Goal: Information Seeking & Learning: Learn about a topic

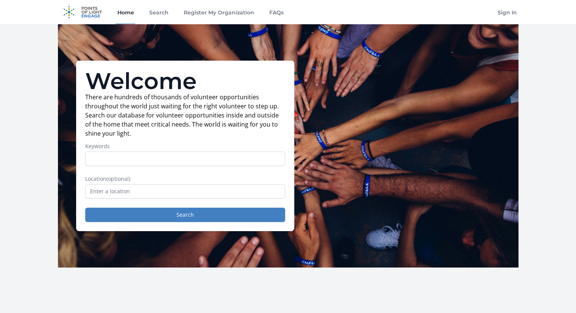
click at [98, 155] on input "Keywords" at bounding box center [185, 158] width 200 height 14
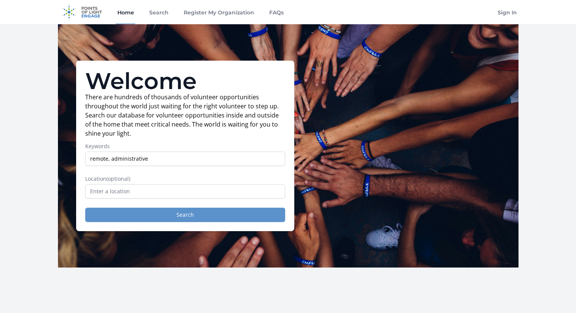
type input "remote, administrative"
click at [146, 211] on button "Search" at bounding box center [185, 214] width 200 height 14
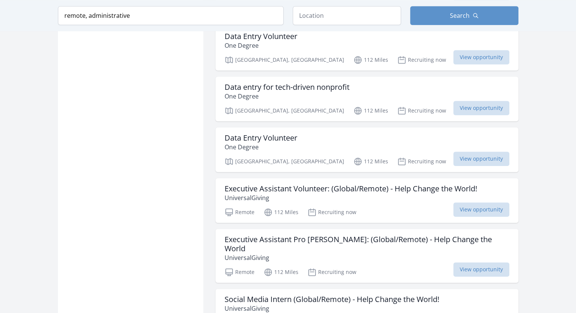
scroll to position [821, 0]
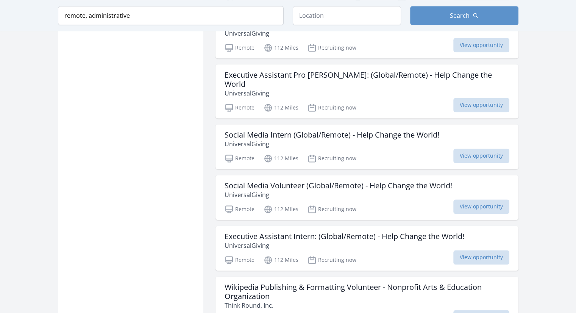
scroll to position [988, 0]
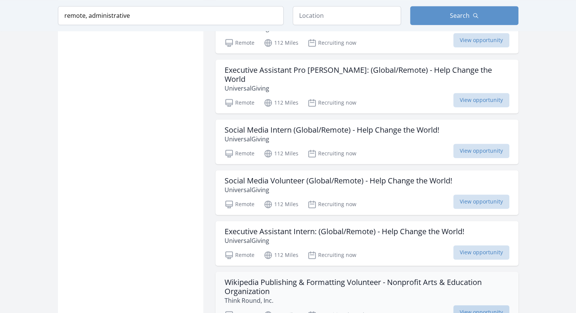
click at [504, 305] on span "View opportunity" at bounding box center [481, 312] width 56 height 14
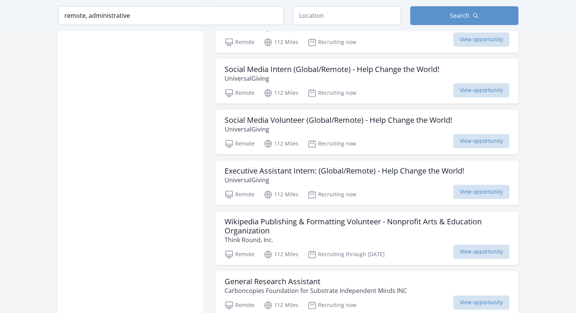
scroll to position [1058, 0]
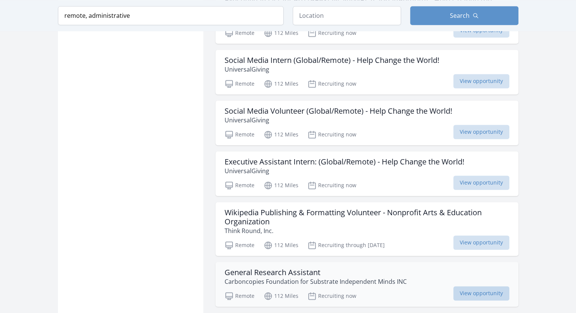
click at [499, 286] on span "View opportunity" at bounding box center [481, 293] width 56 height 14
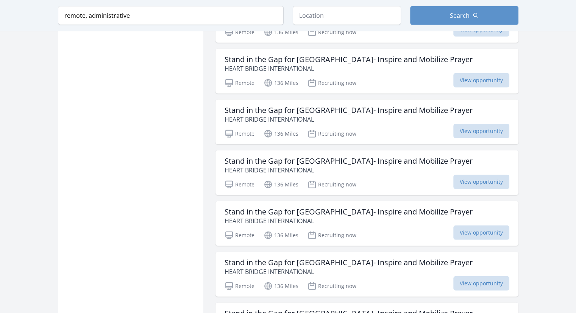
scroll to position [1831, 0]
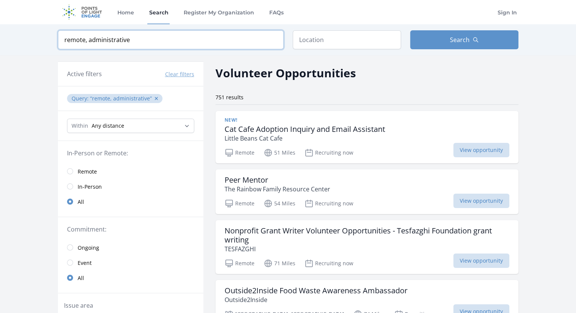
click at [127, 40] on input "remote, administrative" at bounding box center [171, 39] width 226 height 19
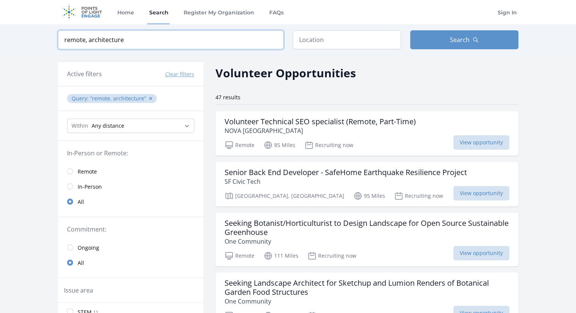
click button "submit" at bounding box center [0, 0] width 0 height 0
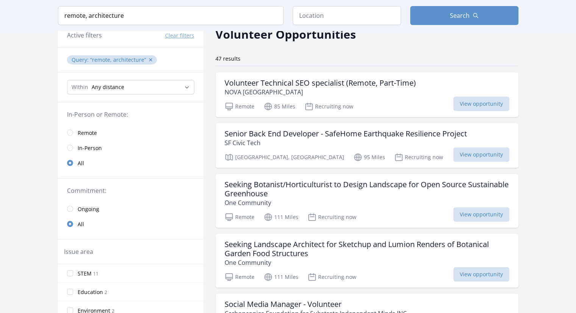
scroll to position [37, 0]
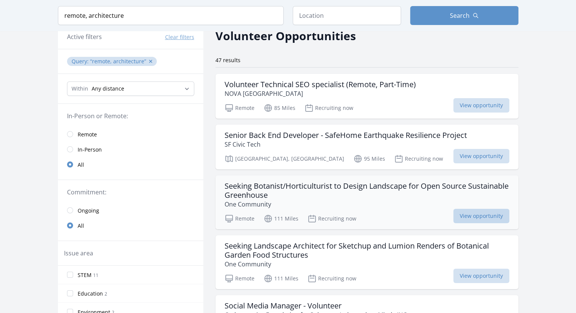
click at [465, 218] on span "View opportunity" at bounding box center [481, 215] width 56 height 14
click at [87, 13] on input "remote, architecture" at bounding box center [171, 15] width 226 height 19
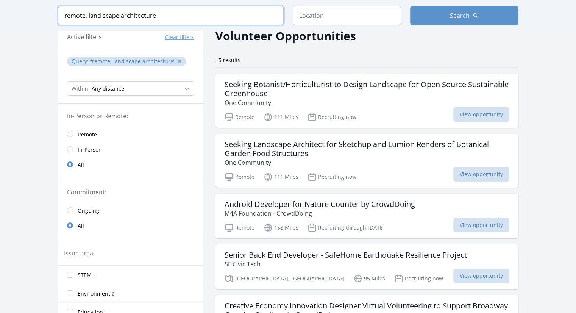
click button "submit" at bounding box center [0, 0] width 0 height 0
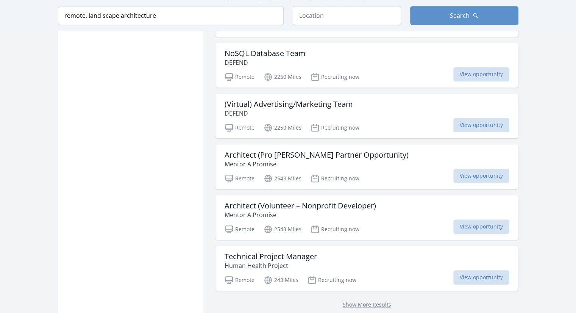
scroll to position [621, 0]
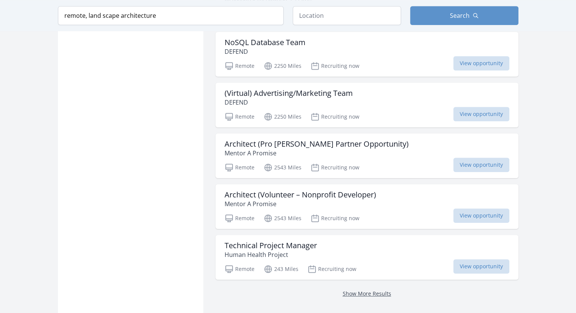
click at [360, 289] on link "Show More Results" at bounding box center [366, 292] width 48 height 7
click at [361, 291] on link "Show More Results" at bounding box center [366, 292] width 48 height 7
click at [361, 290] on link "Show More Results" at bounding box center [366, 292] width 48 height 7
click at [372, 290] on link "Show More Results" at bounding box center [366, 292] width 48 height 7
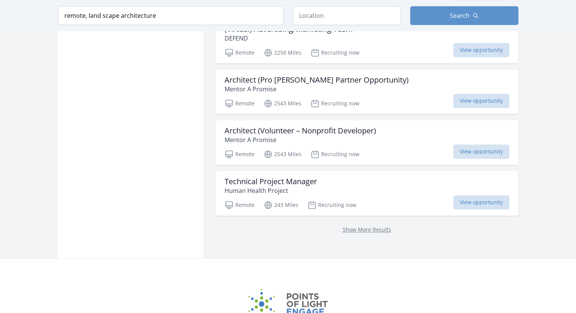
scroll to position [684, 0]
click at [377, 227] on link "Show More Results" at bounding box center [366, 229] width 48 height 7
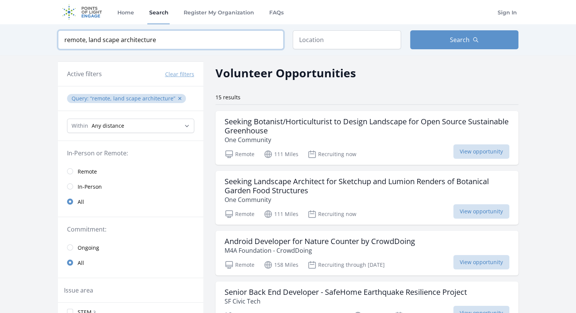
click at [117, 38] on input "remote, land scape architecture" at bounding box center [171, 39] width 226 height 19
click at [118, 39] on input "remote, land scape architecture" at bounding box center [171, 39] width 226 height 19
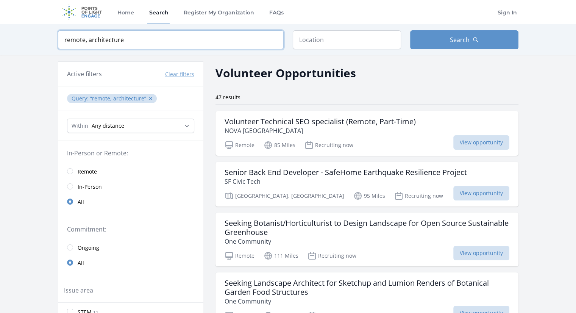
type input "remote, architecture"
click button "submit" at bounding box center [0, 0] width 0 height 0
click at [417, 34] on button "Search" at bounding box center [464, 39] width 108 height 19
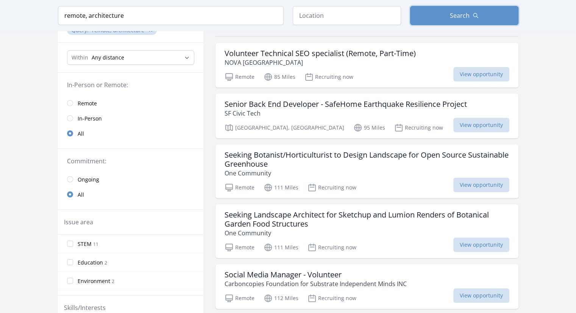
scroll to position [70, 0]
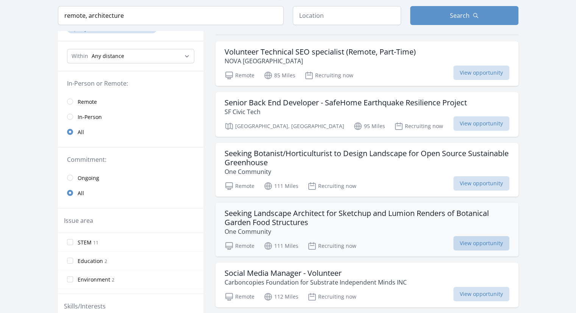
click at [477, 239] on span "View opportunity" at bounding box center [481, 243] width 56 height 14
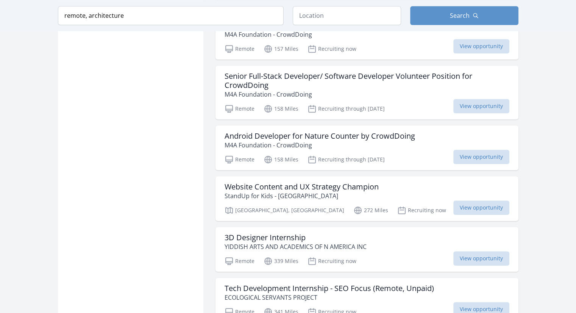
scroll to position [586, 0]
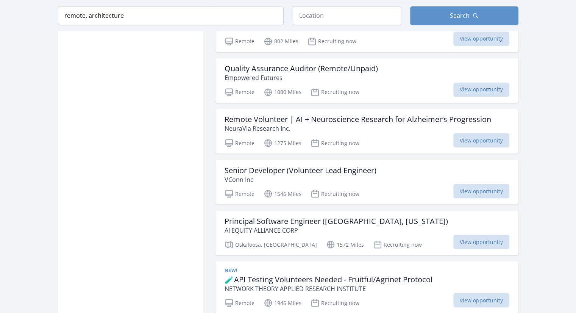
scroll to position [1308, 0]
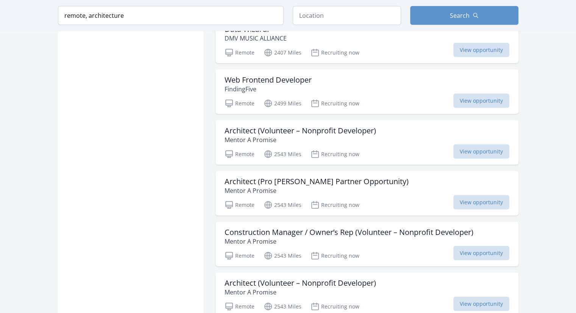
scroll to position [1932, 0]
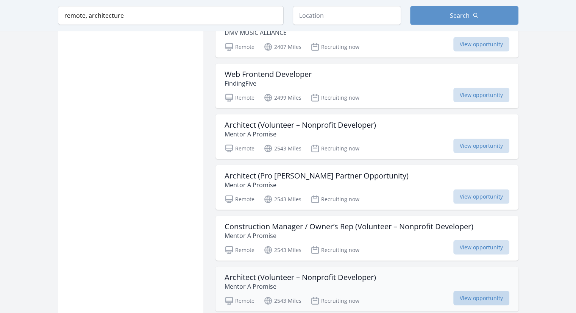
click at [482, 292] on span "View opportunity" at bounding box center [481, 298] width 56 height 14
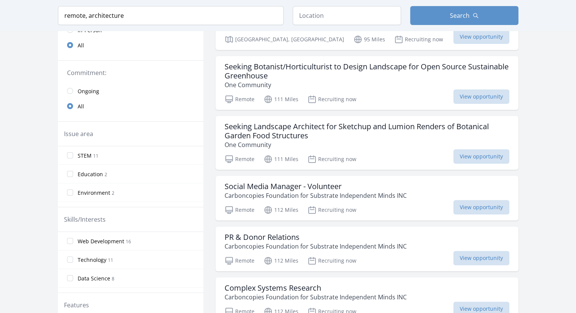
scroll to position [154, 0]
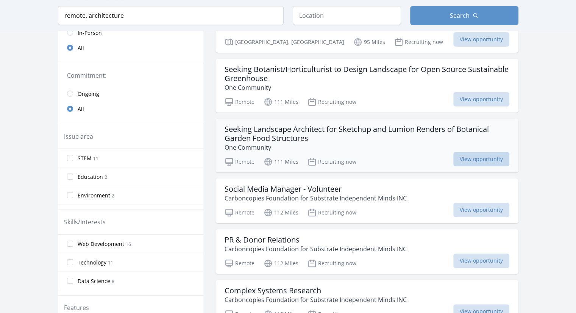
click at [473, 157] on span "View opportunity" at bounding box center [481, 159] width 56 height 14
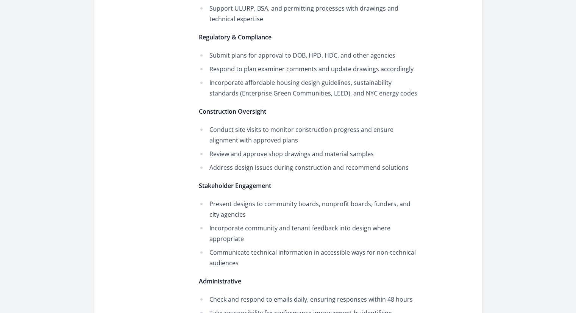
scroll to position [697, 0]
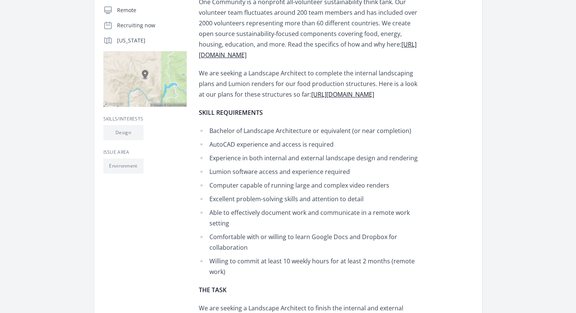
scroll to position [195, 0]
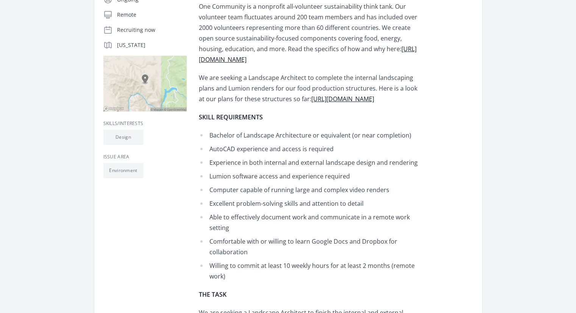
click at [343, 103] on link "https://www.onecommunityglobal.org/aquapinis-and-walipinis/#overview" at bounding box center [342, 99] width 63 height 8
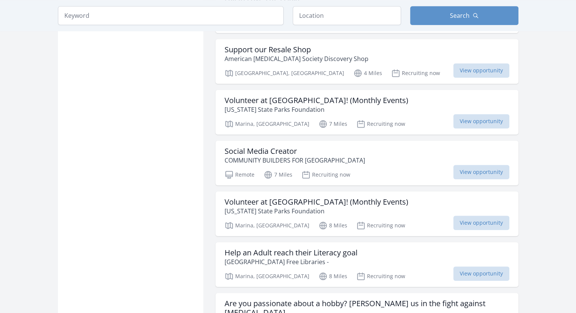
scroll to position [779, 0]
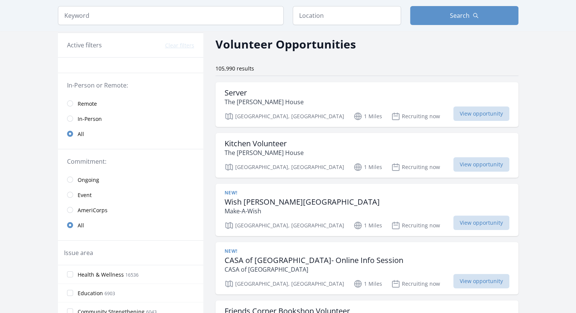
scroll to position [31, 0]
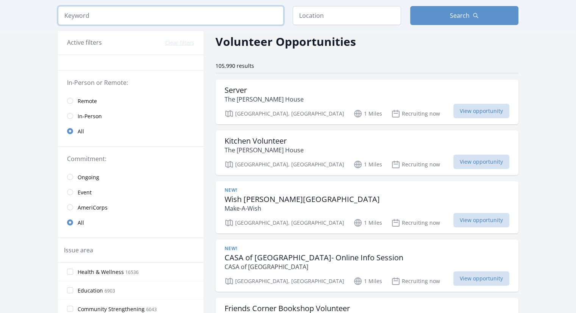
click at [102, 14] on input "search" at bounding box center [171, 15] width 226 height 19
click at [299, 17] on input "text" at bounding box center [346, 15] width 108 height 19
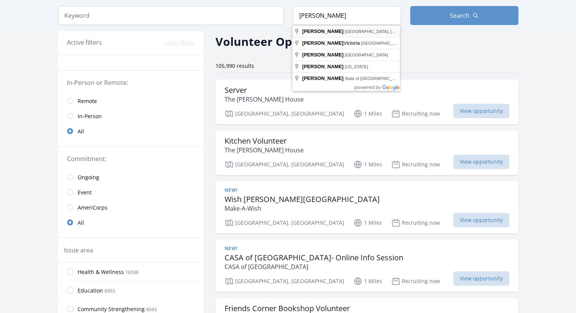
type input "Salinas, CA, USA"
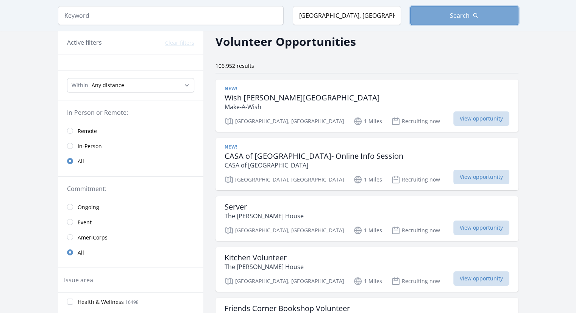
click at [422, 19] on button "Search" at bounding box center [464, 15] width 108 height 19
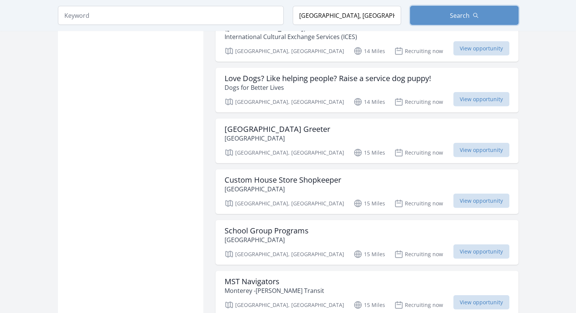
scroll to position [1742, 0]
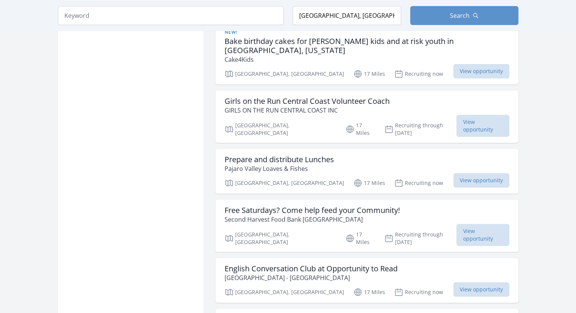
scroll to position [2818, 0]
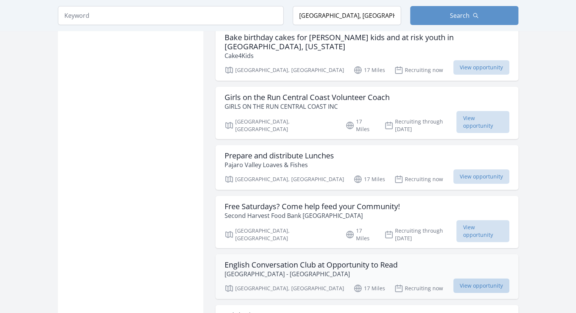
click at [483, 278] on span "View opportunity" at bounding box center [481, 285] width 56 height 14
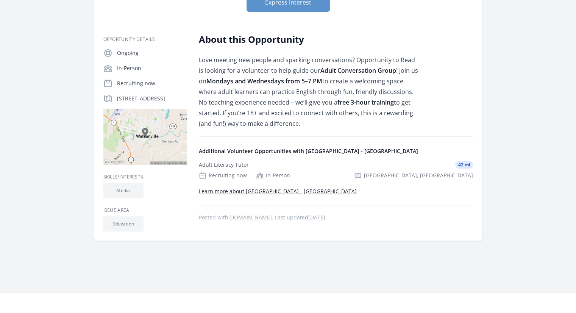
scroll to position [124, 0]
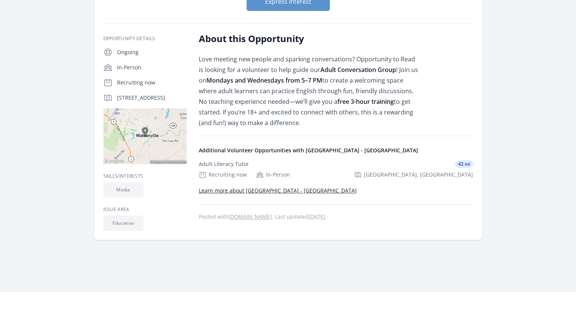
click at [345, 189] on link "Learn more about [GEOGRAPHIC_DATA] - [GEOGRAPHIC_DATA]" at bounding box center [278, 190] width 158 height 7
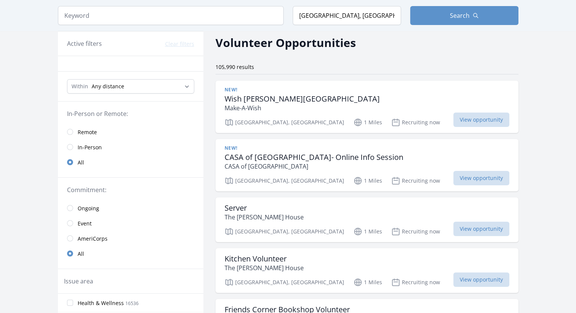
scroll to position [33, 0]
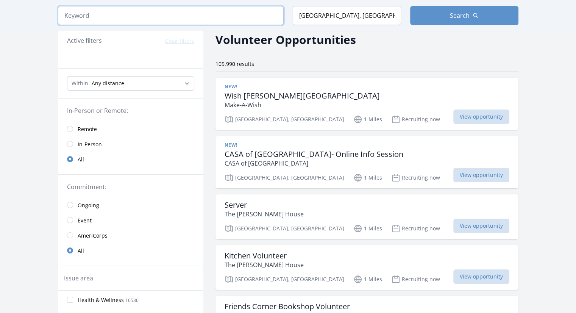
click at [91, 17] on input "search" at bounding box center [171, 15] width 226 height 19
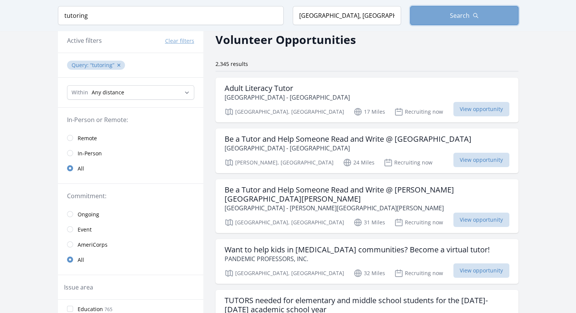
click at [432, 11] on button "Search" at bounding box center [464, 15] width 108 height 19
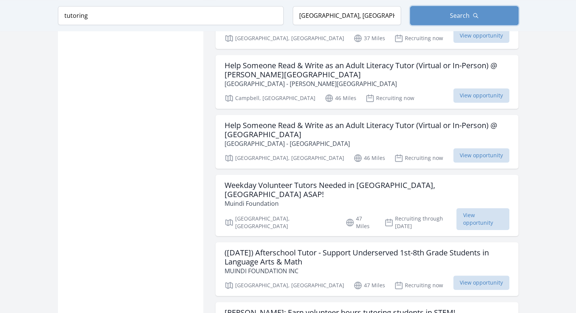
scroll to position [771, 0]
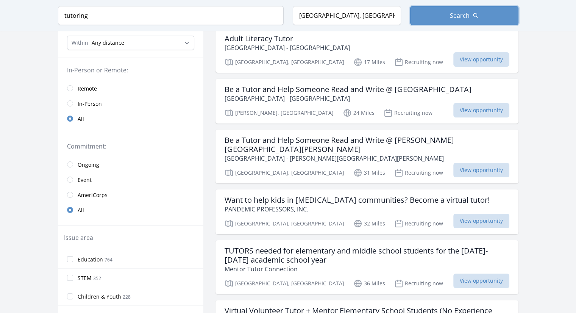
scroll to position [80, 0]
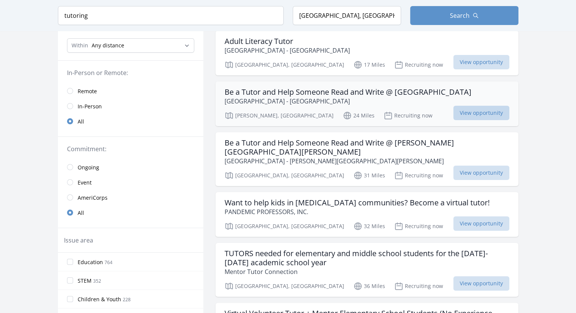
click at [498, 111] on span "View opportunity" at bounding box center [481, 113] width 56 height 14
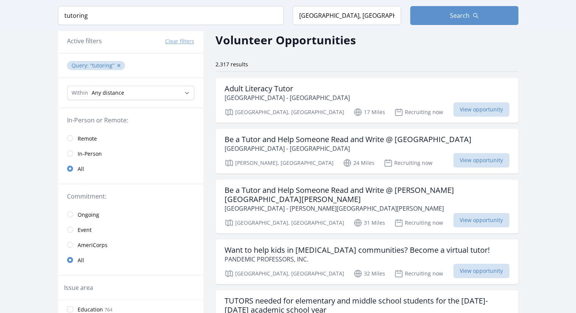
scroll to position [0, 0]
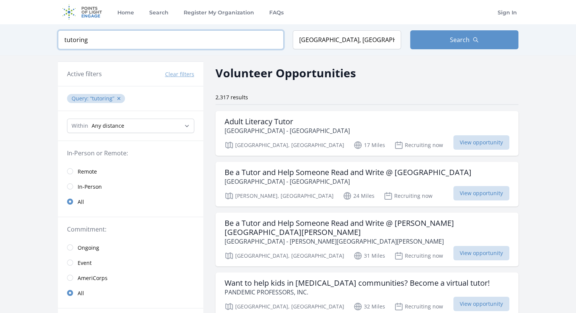
click at [90, 39] on input "tutoring" at bounding box center [171, 39] width 226 height 19
type input "t"
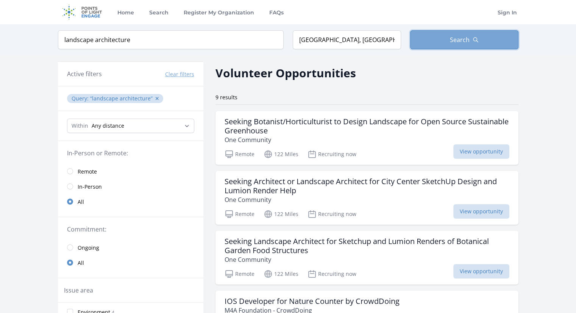
click at [446, 41] on button "Search" at bounding box center [464, 39] width 108 height 19
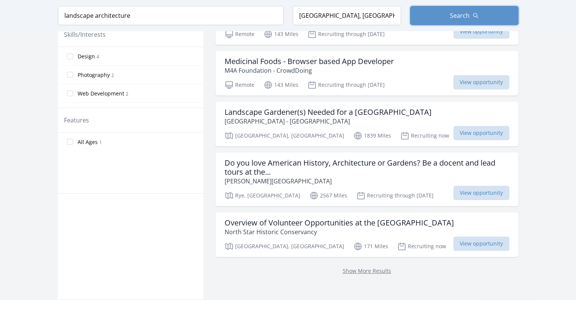
scroll to position [342, 0]
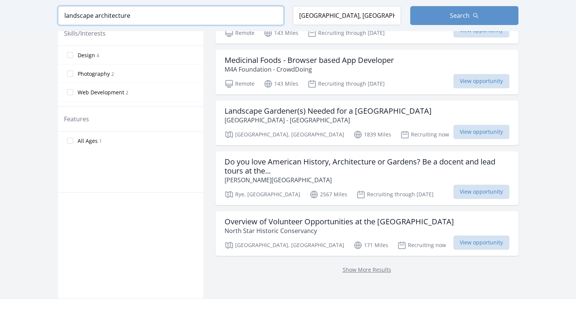
click at [132, 16] on input "landscape architecture" at bounding box center [171, 15] width 226 height 19
type input "l"
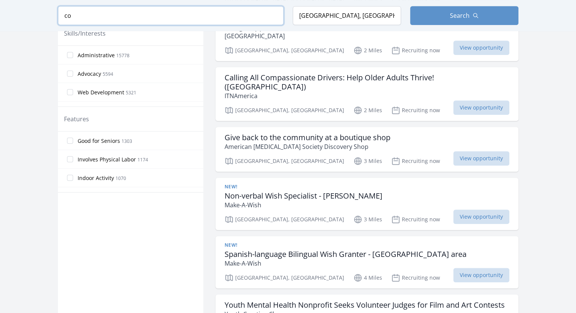
scroll to position [372, 0]
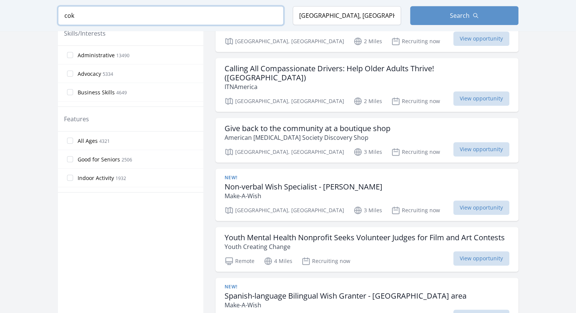
scroll to position [342, 0]
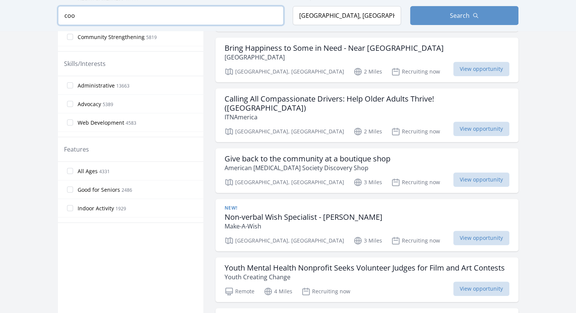
scroll to position [372, 0]
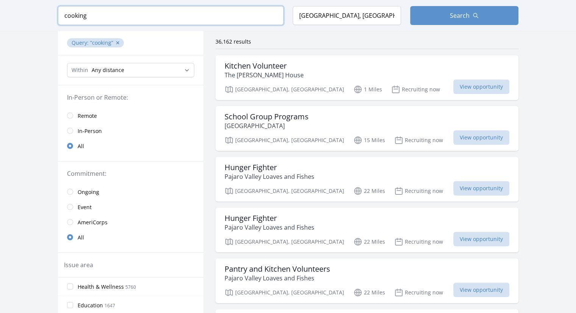
scroll to position [51, 0]
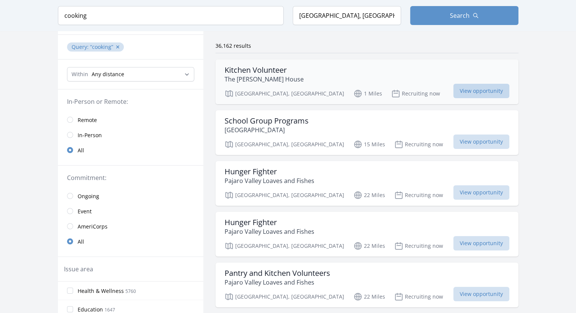
click at [488, 88] on span "View opportunity" at bounding box center [481, 91] width 56 height 14
click at [86, 16] on input "cooking" at bounding box center [171, 15] width 226 height 19
type input "c"
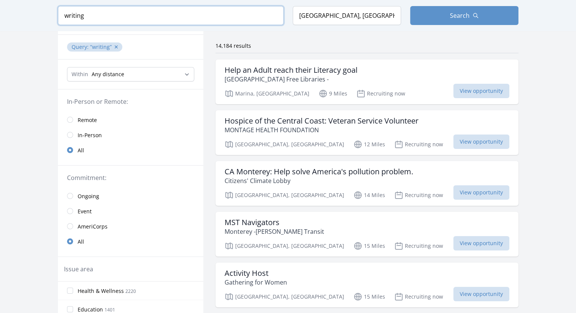
type input "writing"
click button "submit" at bounding box center [0, 0] width 0 height 0
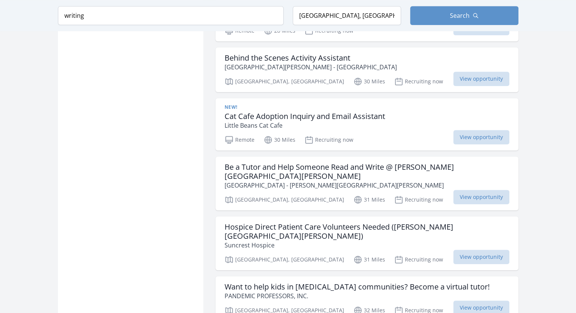
scroll to position [675, 0]
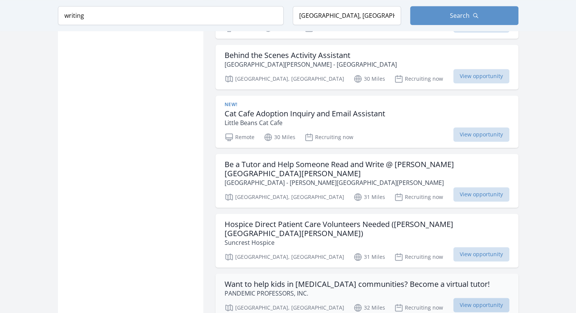
click at [494, 297] on span "View opportunity" at bounding box center [481, 304] width 56 height 14
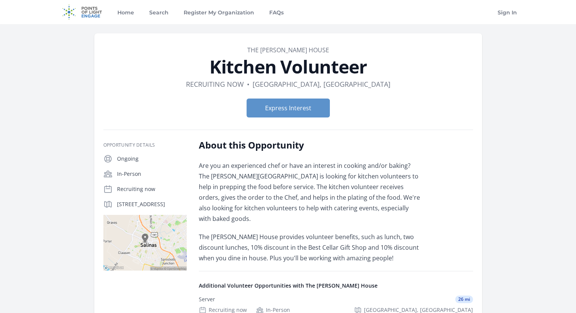
click at [95, 18] on img at bounding box center [82, 12] width 49 height 24
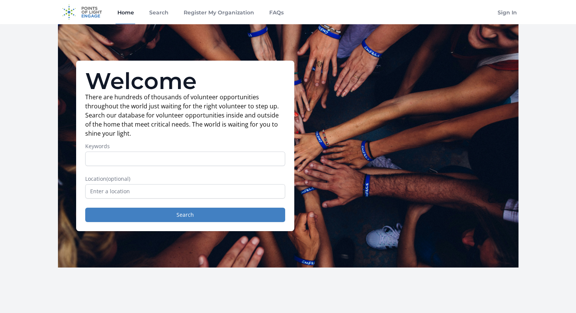
click at [280, 73] on h1 "Welcome" at bounding box center [185, 81] width 200 height 23
click at [331, 101] on div "Welcome There are hundreds of thousands of volunteer opportunities throughout t…" at bounding box center [288, 145] width 460 height 243
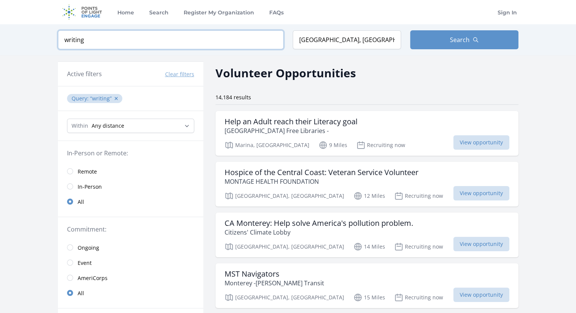
click at [86, 40] on input "writing" at bounding box center [171, 39] width 226 height 19
type input "w"
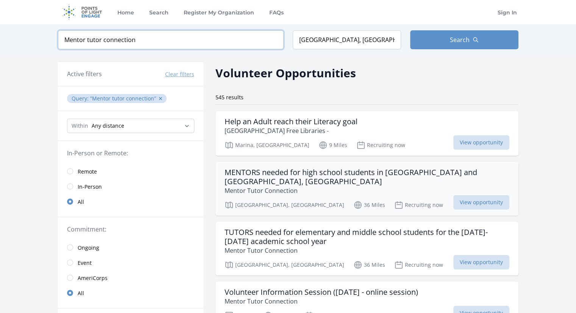
type input "Mentor tutor connection"
click at [242, 174] on h3 "MENTORS needed for high school students in [GEOGRAPHIC_DATA] and [GEOGRAPHIC_DA…" at bounding box center [366, 177] width 285 height 18
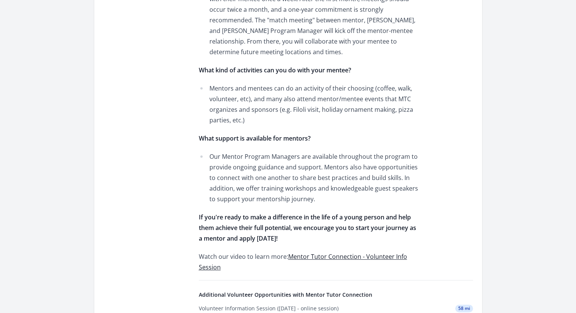
scroll to position [479, 0]
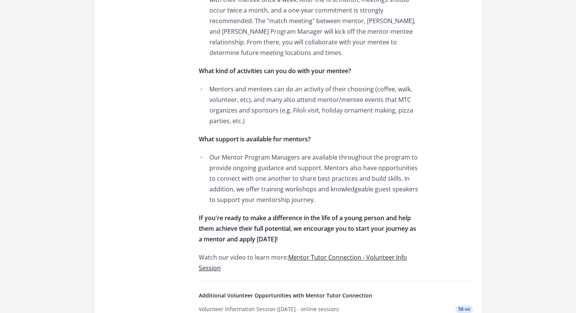
click at [322, 253] on link "Mentor Tutor Connection - Volunteer Info Session" at bounding box center [303, 262] width 208 height 19
